Goal: Find specific page/section: Find specific page/section

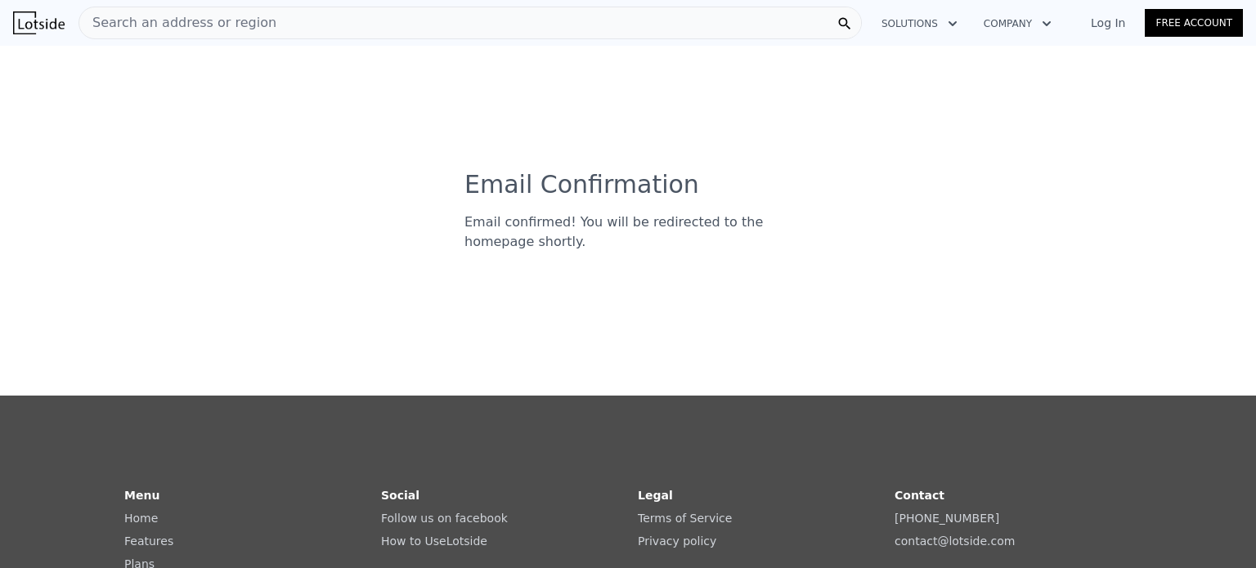
click at [222, 32] on span "Search an address or region" at bounding box center [177, 23] width 197 height 20
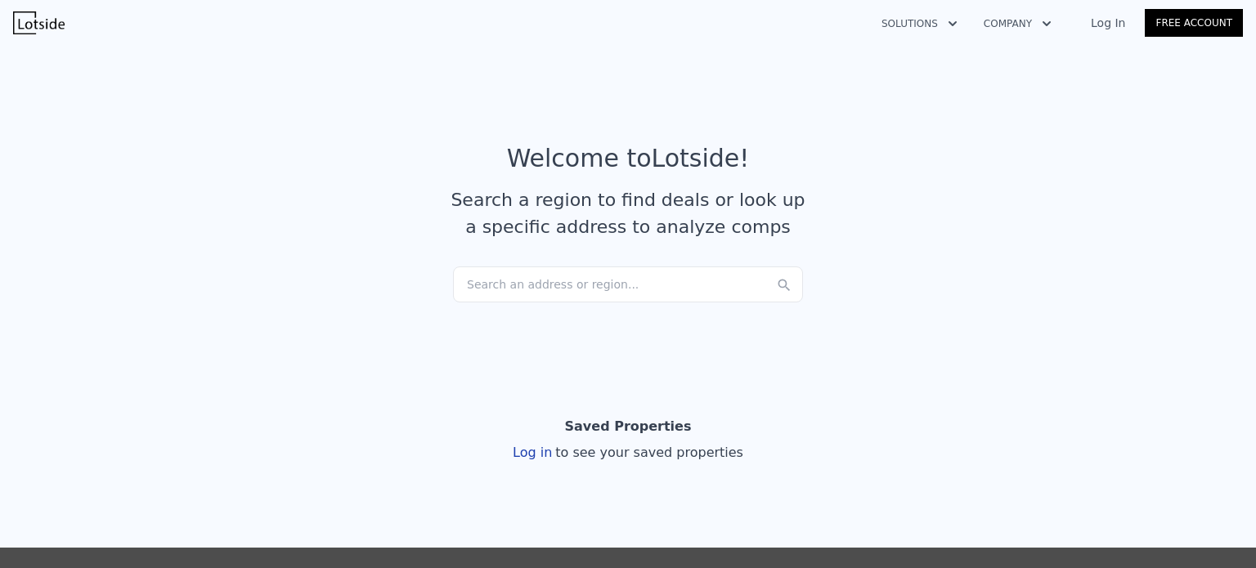
click at [535, 269] on div "Search an address or region..." at bounding box center [628, 285] width 350 height 36
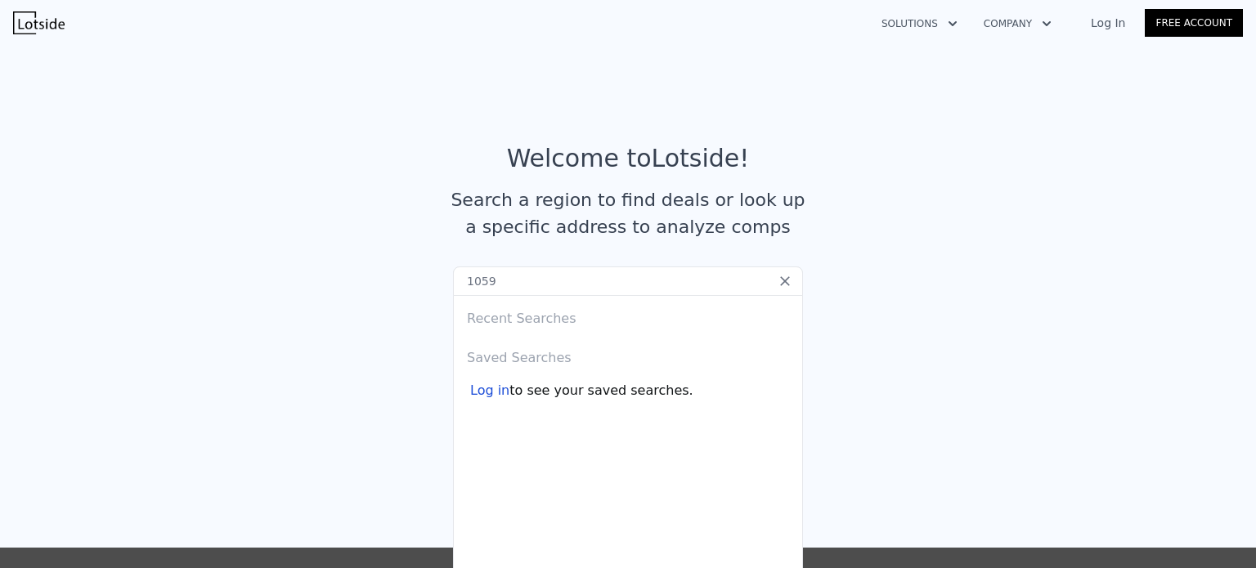
click at [514, 284] on input "1059" at bounding box center [628, 281] width 350 height 29
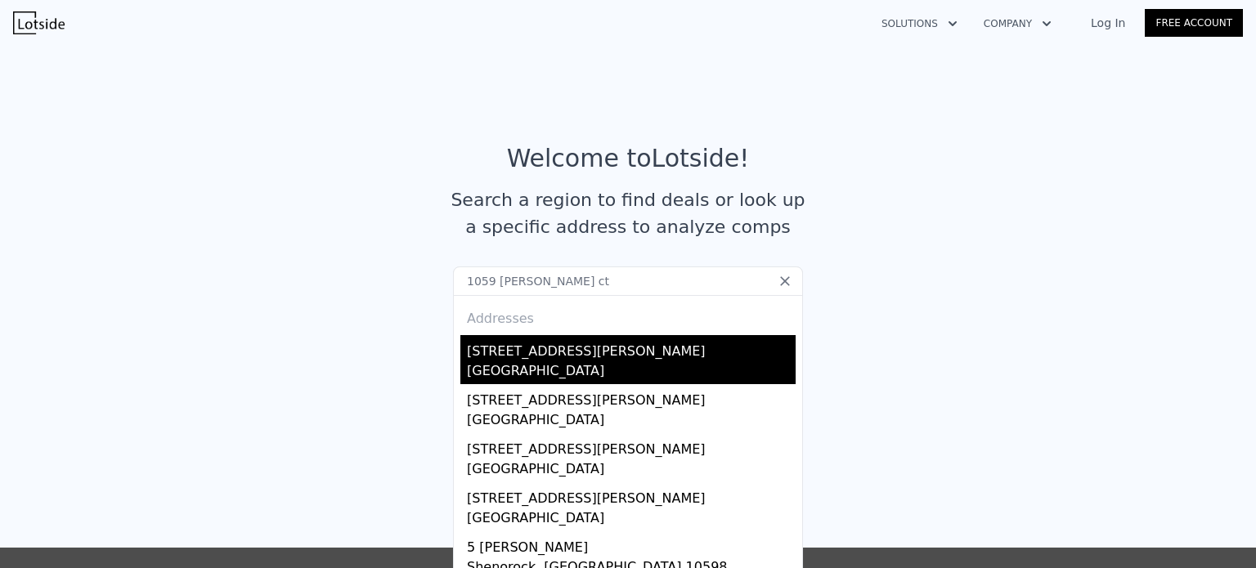
type input "1059 [PERSON_NAME] ct"
click at [536, 369] on div "[GEOGRAPHIC_DATA]" at bounding box center [631, 372] width 329 height 23
